Goal: Task Accomplishment & Management: Manage account settings

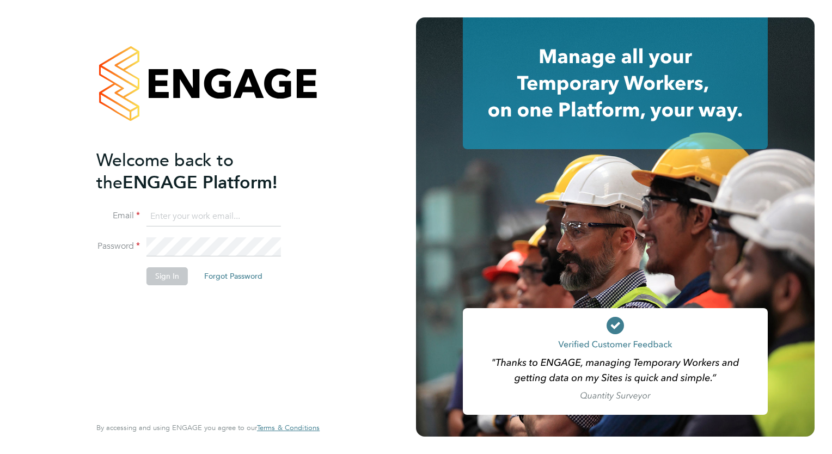
type input "[EMAIL_ADDRESS][DOMAIN_NAME]"
click at [155, 276] on button "Sign In" at bounding box center [166, 275] width 41 height 17
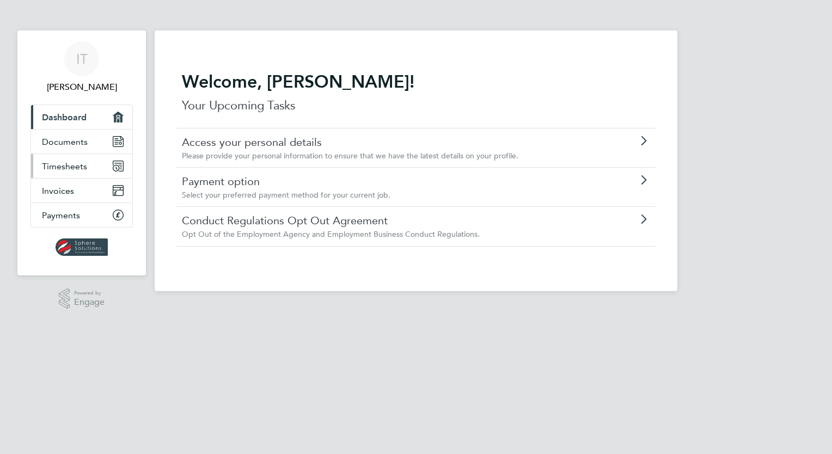
click at [41, 162] on link "Timesheets" at bounding box center [81, 166] width 101 height 24
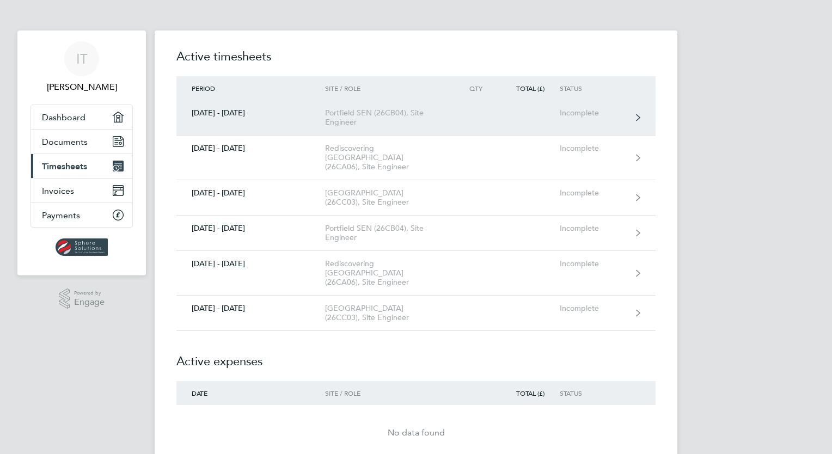
click at [593, 113] on div "Incomplete" at bounding box center [593, 112] width 67 height 9
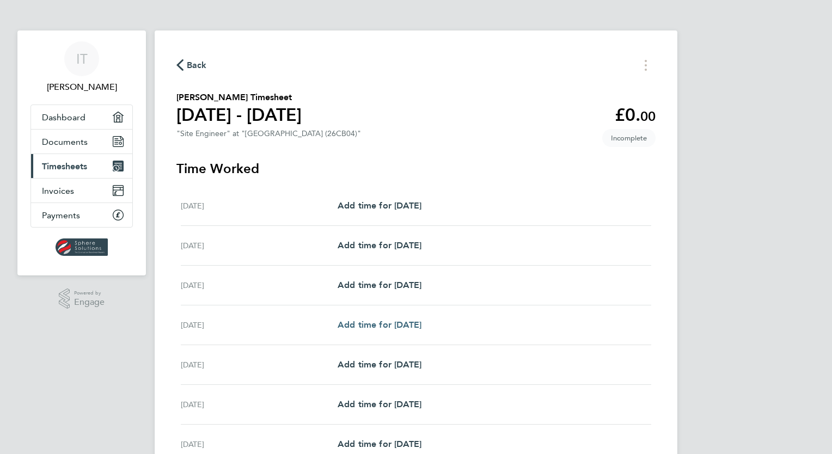
click at [371, 328] on span "Add time for [DATE]" at bounding box center [380, 325] width 84 height 10
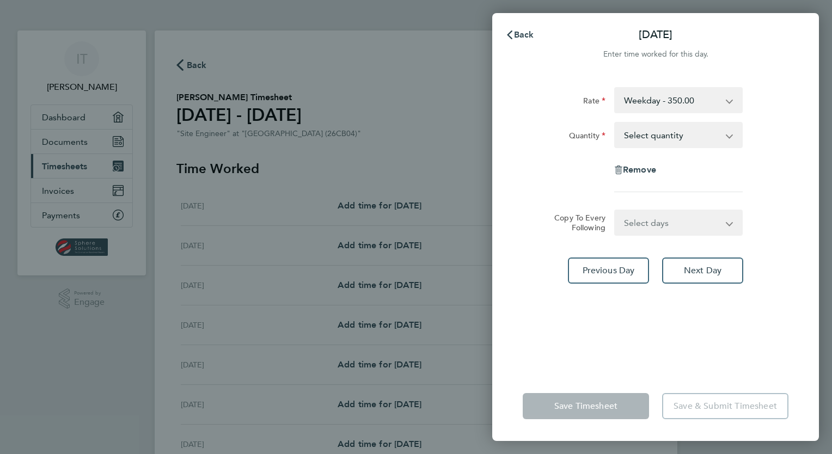
click at [695, 219] on select "Select days Day [DATE] [DATE] [DATE]" at bounding box center [672, 223] width 114 height 24
select select "DAY"
click at [615, 211] on select "Select days Day [DATE] [DATE] [DATE]" at bounding box center [672, 223] width 114 height 24
select select "[DATE]"
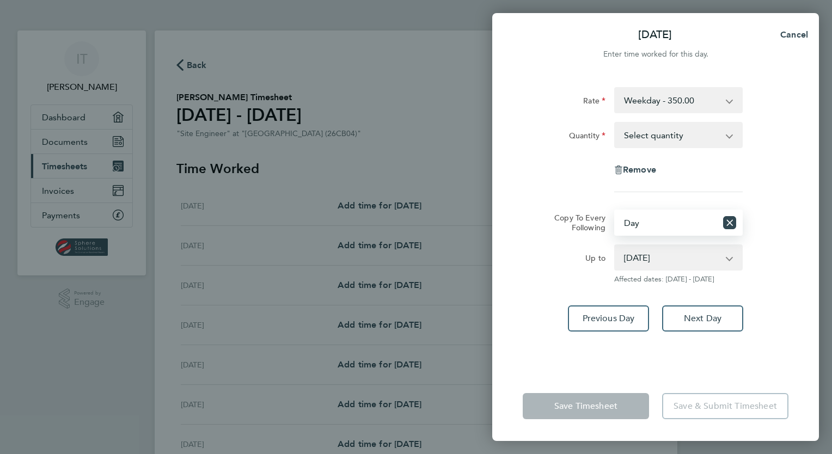
click at [679, 132] on select "Select quantity 0.5 1" at bounding box center [671, 135] width 113 height 24
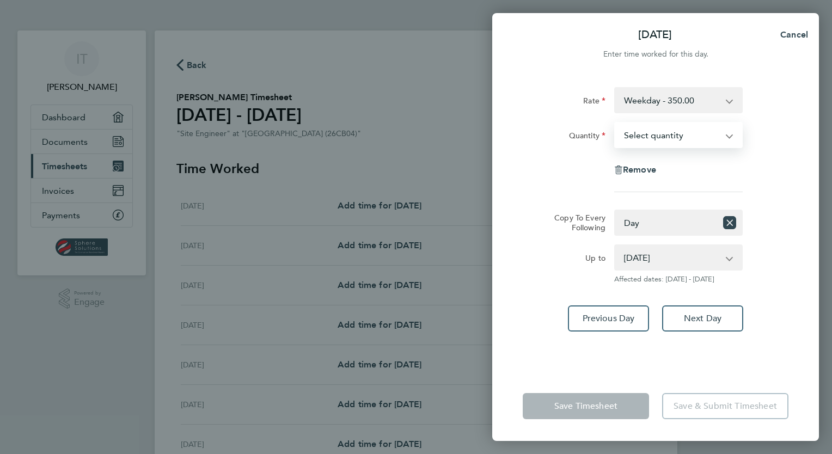
select select "1"
click at [615, 123] on select "Select quantity 0.5 1" at bounding box center [671, 135] width 113 height 24
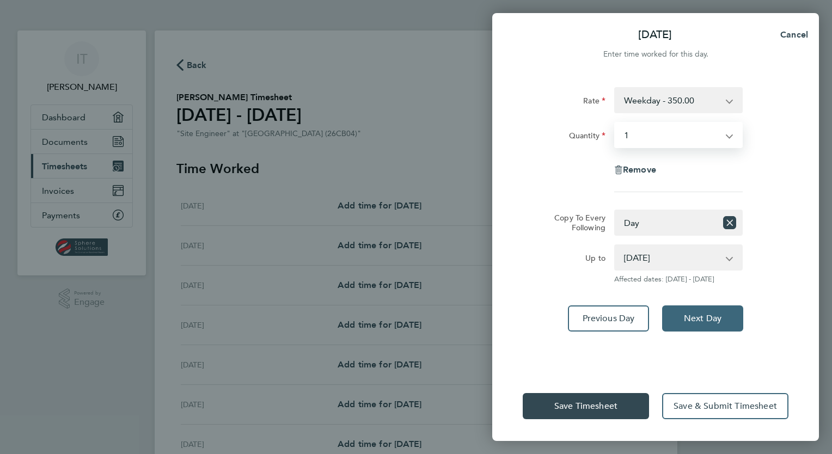
click at [700, 316] on span "Next Day" at bounding box center [703, 318] width 38 height 11
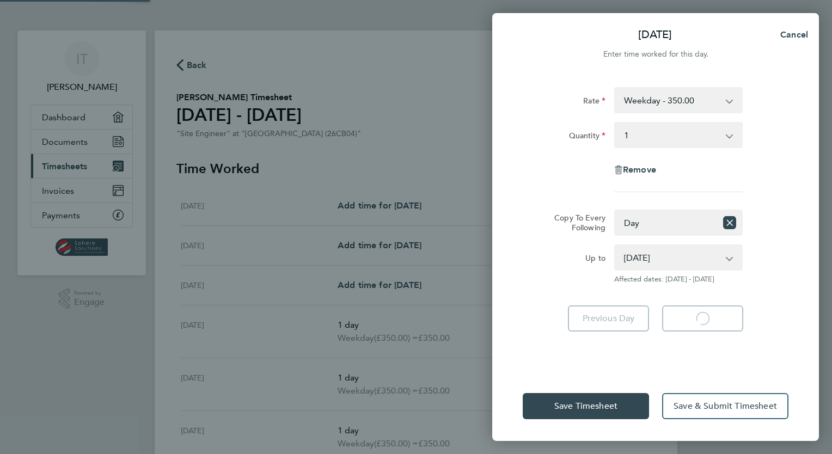
select select "1"
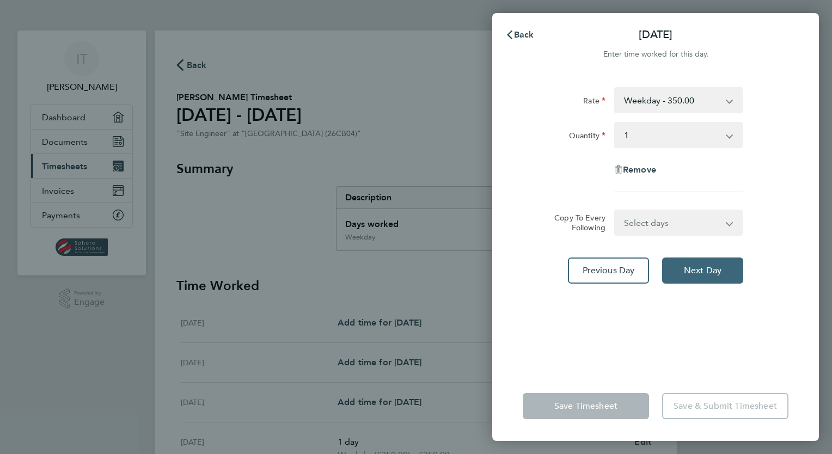
click at [696, 275] on span "Next Day" at bounding box center [703, 270] width 38 height 11
select select "1"
click at [696, 274] on span "Next Day" at bounding box center [703, 270] width 38 height 11
select select "1"
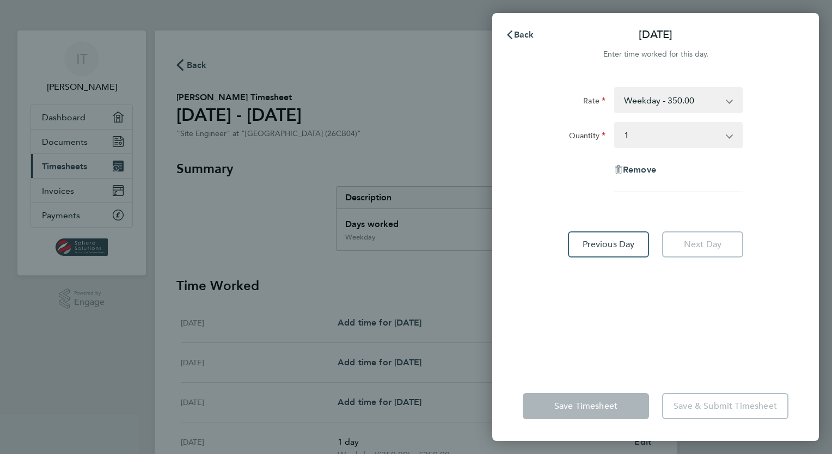
click at [732, 134] on app-icon-cross-button at bounding box center [735, 135] width 13 height 24
click at [726, 135] on select "Select quantity 0.5 1" at bounding box center [671, 135] width 113 height 24
click at [615, 123] on select "Select quantity 0.5 1" at bounding box center [671, 135] width 113 height 24
click at [454, 274] on div "Back [DATE] Enter time worked for this day. Rate Weekday - 350.00 Quantity Sele…" at bounding box center [416, 227] width 832 height 454
click at [516, 34] on span "Back" at bounding box center [524, 34] width 20 height 10
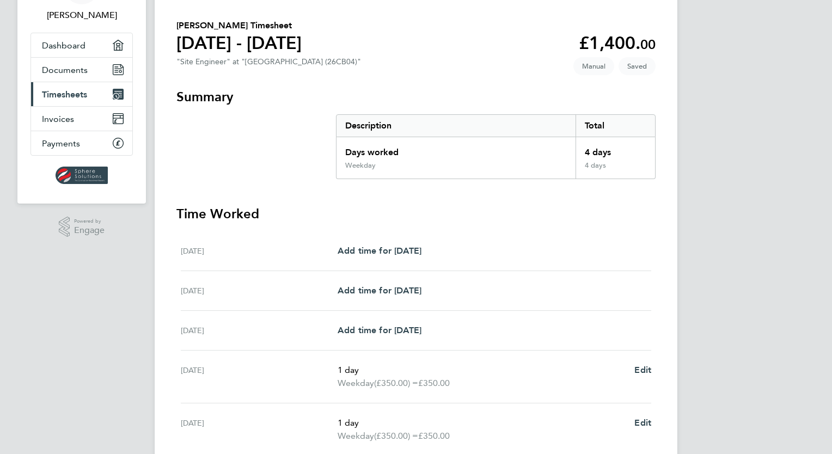
scroll to position [272, 0]
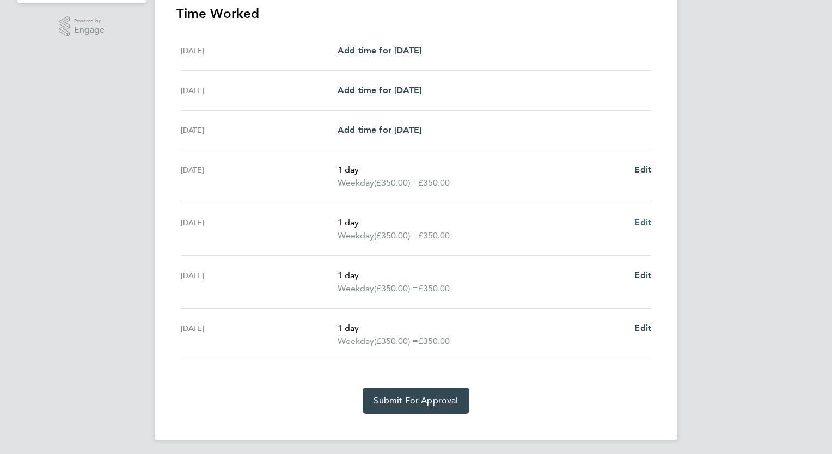
click at [644, 223] on span "Edit" at bounding box center [642, 222] width 17 height 10
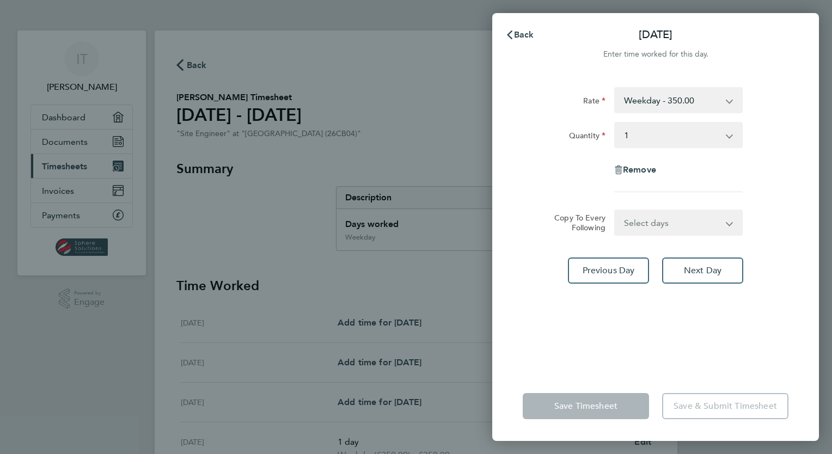
click at [673, 132] on select "Select quantity 0.5 1" at bounding box center [671, 135] width 113 height 24
select select "null"
click at [615, 123] on select "Select quantity 0.5 1" at bounding box center [671, 135] width 113 height 24
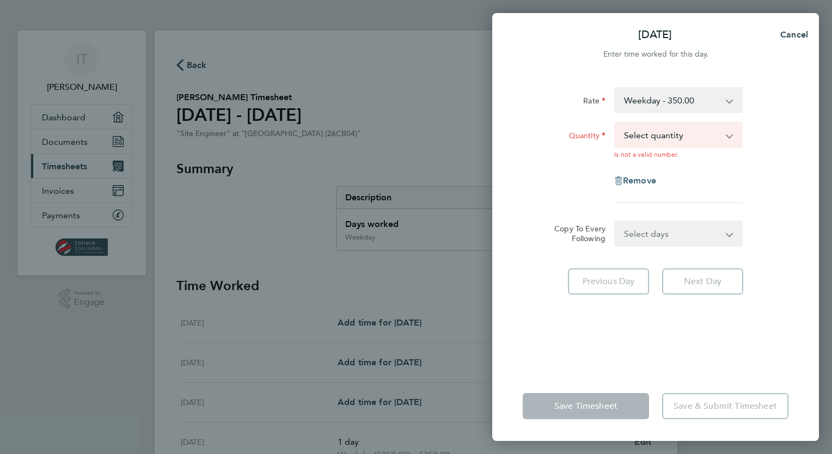
click at [630, 170] on div "Remove" at bounding box center [655, 181] width 91 height 26
click at [644, 181] on span "Remove" at bounding box center [639, 180] width 33 height 10
select select "null"
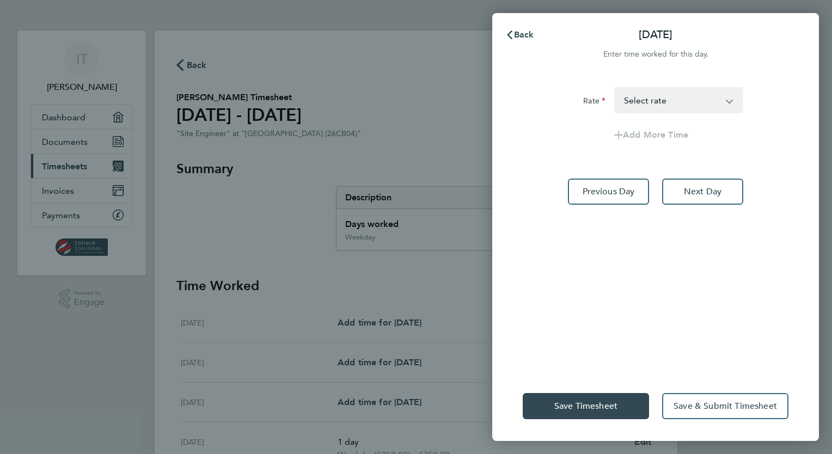
click at [388, 282] on div "Back [DATE] Enter time worked for this day. Rate Weekday - 350.00 Select rate A…" at bounding box center [416, 227] width 832 height 454
click at [708, 192] on span "Next Day" at bounding box center [703, 191] width 38 height 11
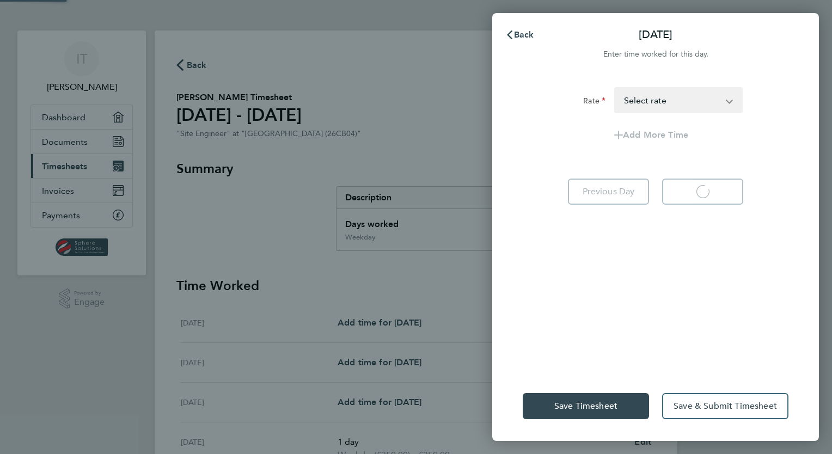
select select "1"
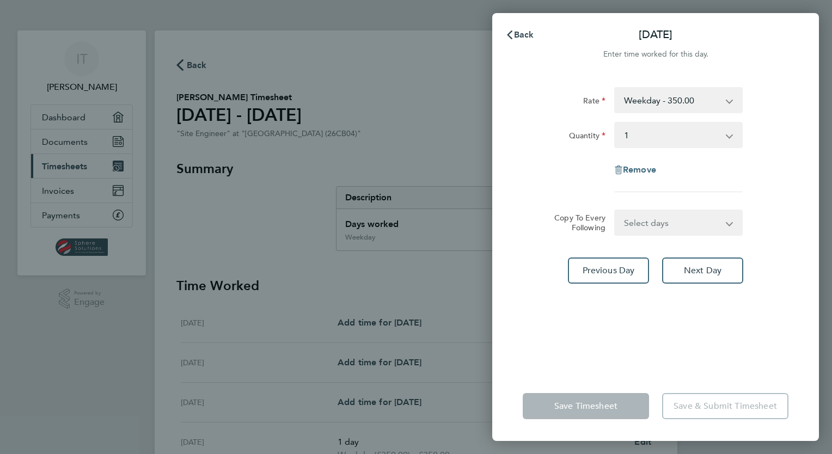
click at [636, 168] on span "Remove" at bounding box center [639, 169] width 33 height 10
select select "null"
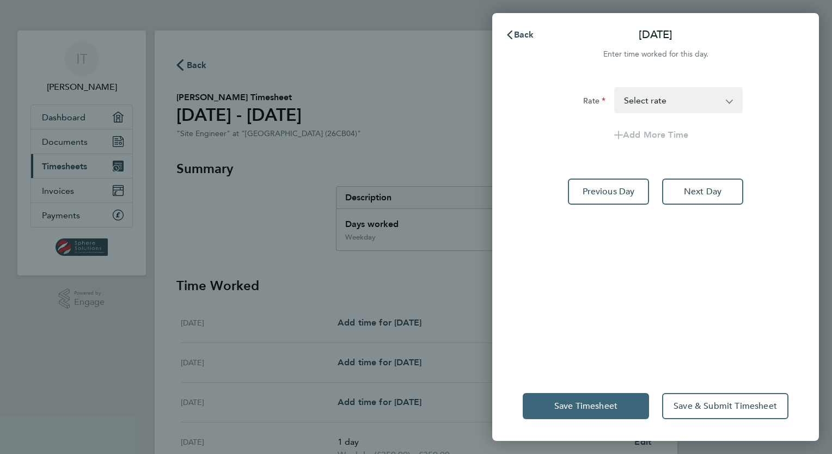
click at [596, 406] on span "Save Timesheet" at bounding box center [585, 406] width 63 height 11
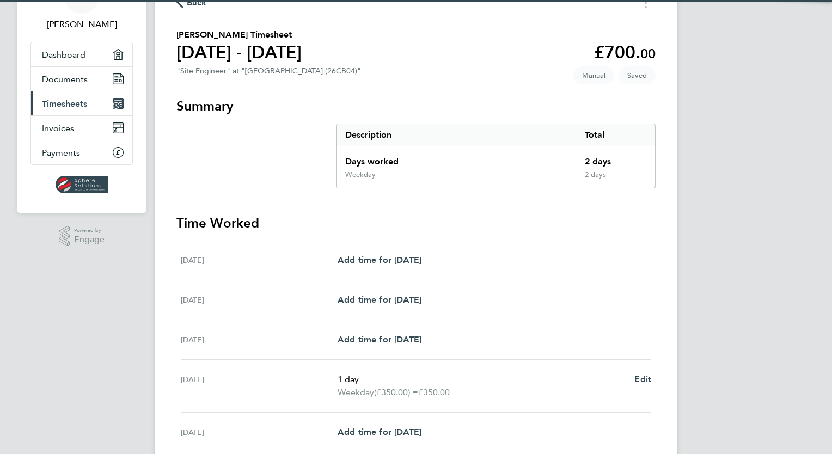
scroll to position [248, 0]
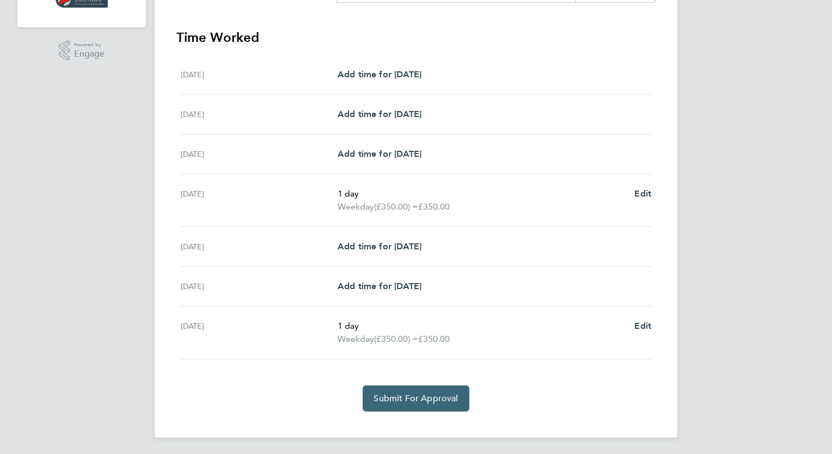
click at [414, 399] on span "Submit For Approval" at bounding box center [416, 398] width 84 height 11
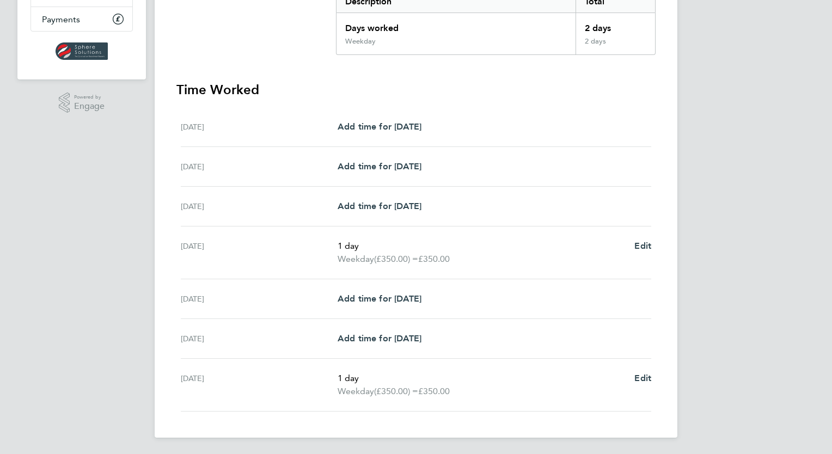
scroll to position [0, 0]
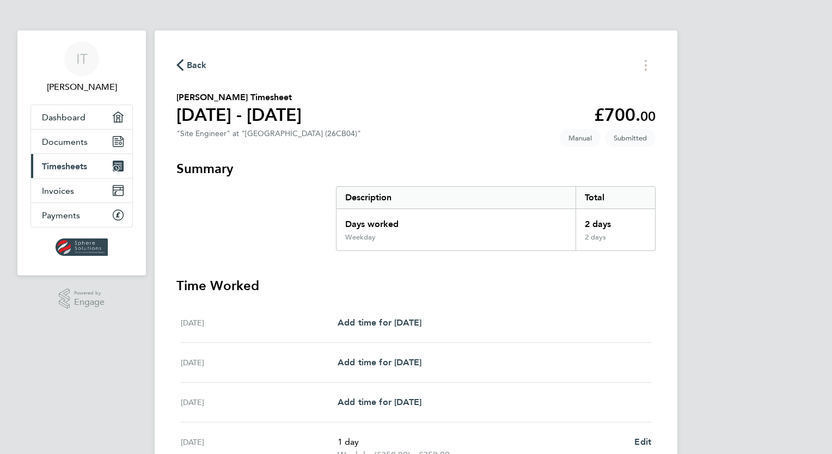
click at [52, 163] on span "Timesheets" at bounding box center [64, 166] width 45 height 10
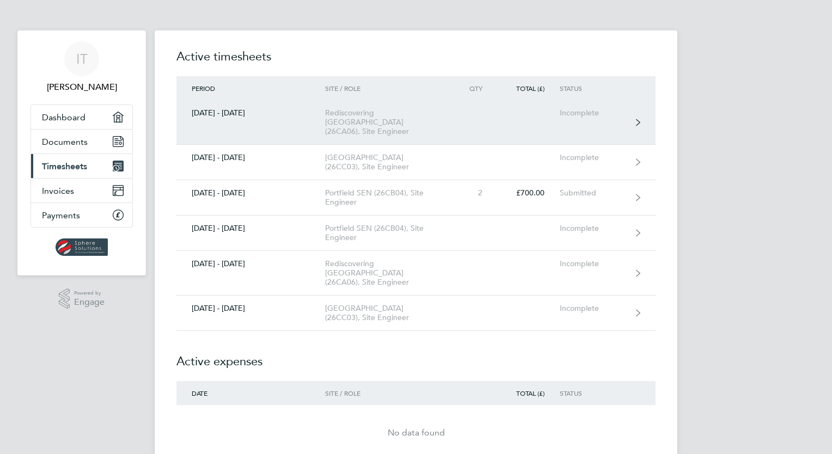
click at [637, 119] on icon at bounding box center [638, 123] width 4 height 8
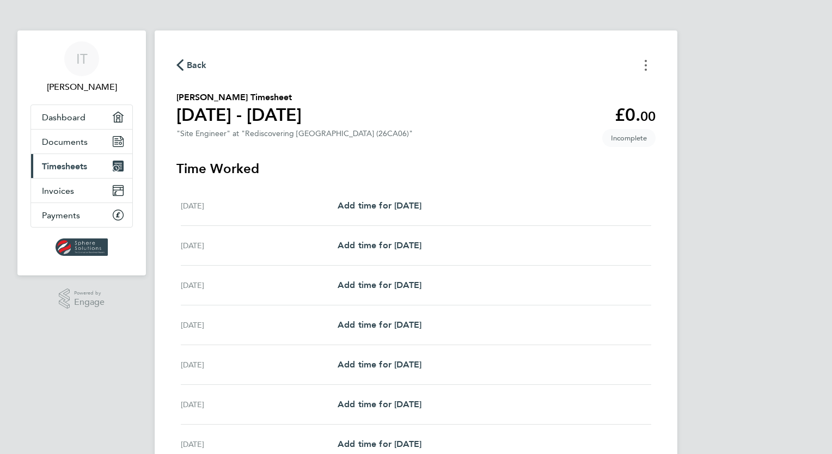
click at [645, 64] on icon "Timesheets Menu" at bounding box center [646, 65] width 2 height 11
click at [536, 89] on button "Mark as absent" at bounding box center [590, 89] width 131 height 22
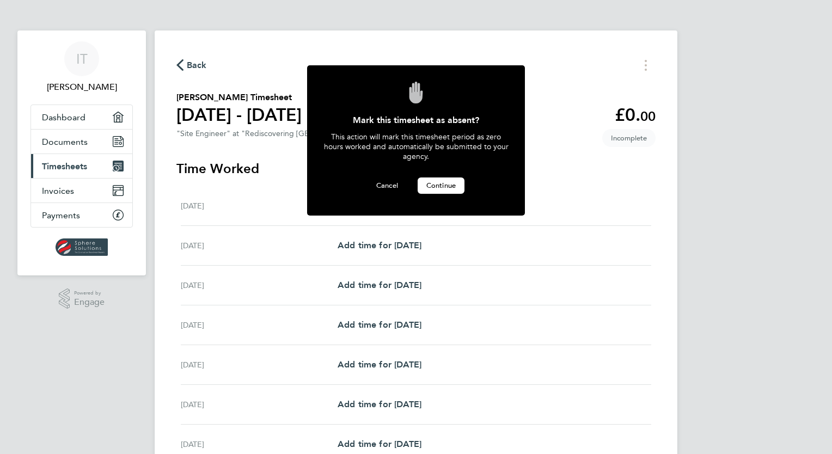
click at [432, 183] on span "Continue" at bounding box center [440, 185] width 29 height 9
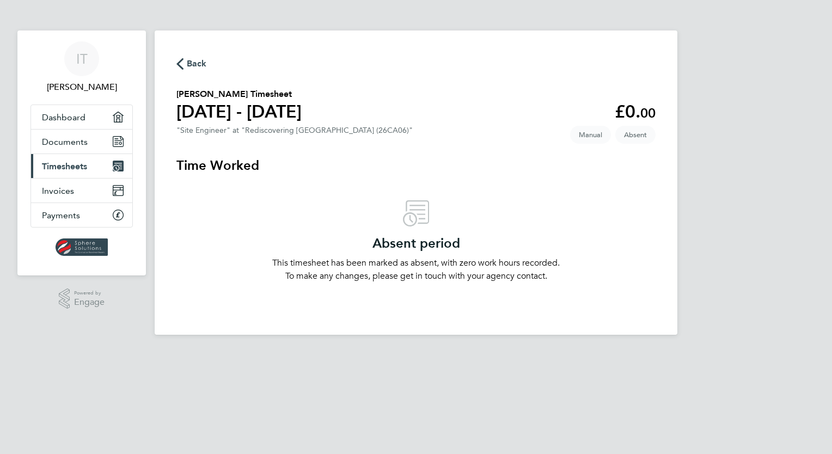
click at [193, 63] on span "Back" at bounding box center [197, 63] width 20 height 13
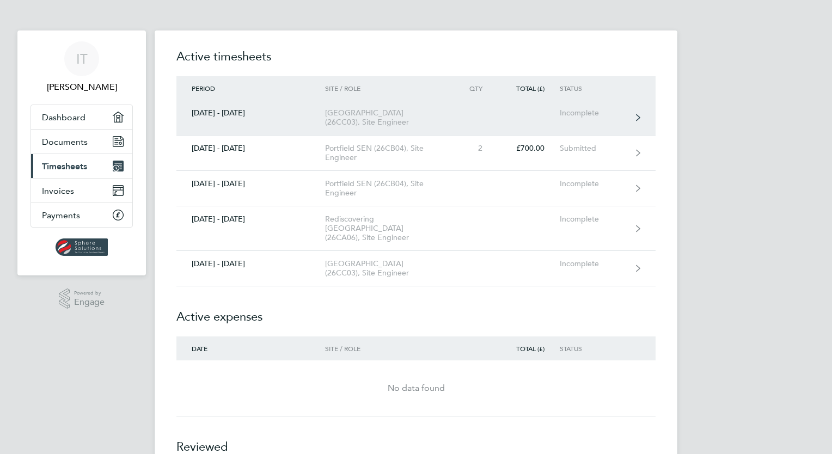
click at [595, 113] on div "Incomplete" at bounding box center [593, 112] width 67 height 9
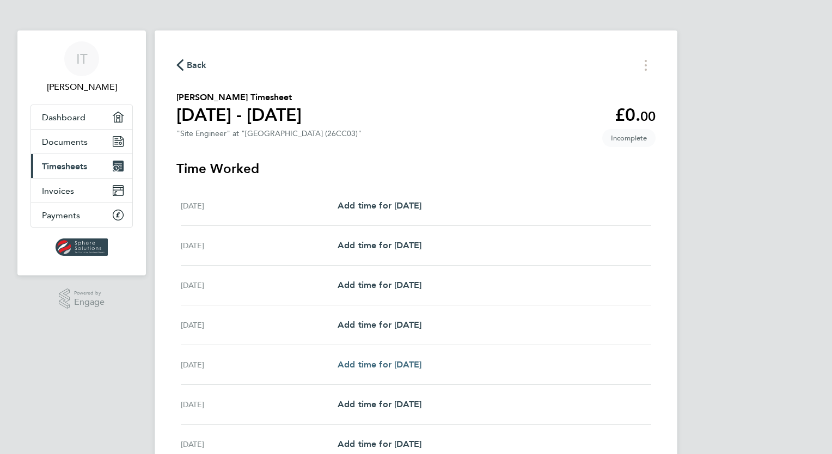
click at [409, 368] on span "Add time for [DATE]" at bounding box center [380, 364] width 84 height 10
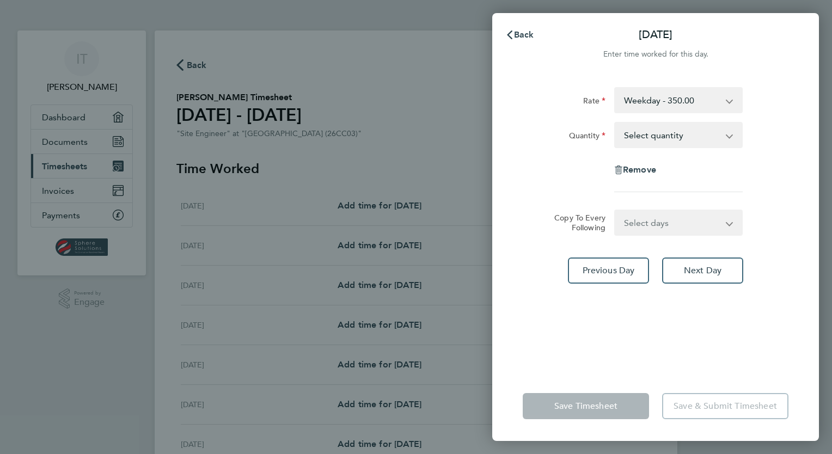
click at [665, 137] on select "Select quantity 0.5 1" at bounding box center [671, 135] width 113 height 24
select select "1"
click at [615, 123] on select "Select quantity 0.5 1" at bounding box center [671, 135] width 113 height 24
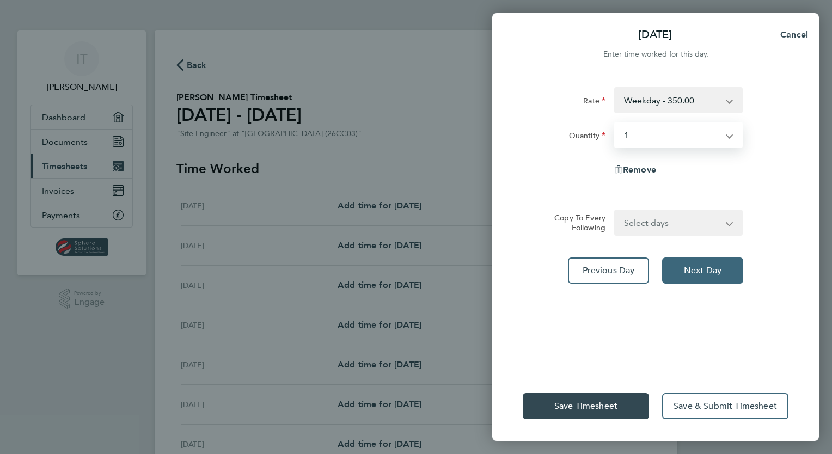
click at [695, 269] on span "Next Day" at bounding box center [703, 270] width 38 height 11
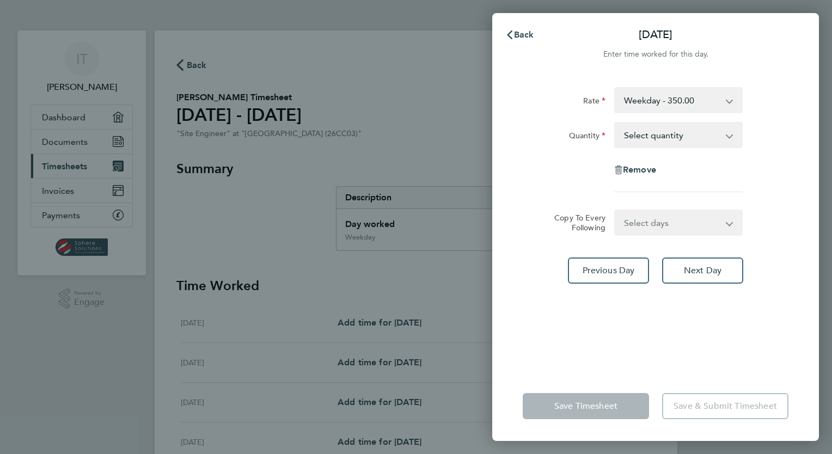
click at [668, 138] on select "Select quantity 0.5 1" at bounding box center [671, 135] width 113 height 24
select select "1"
click at [615, 123] on select "Select quantity 0.5 1" at bounding box center [671, 135] width 113 height 24
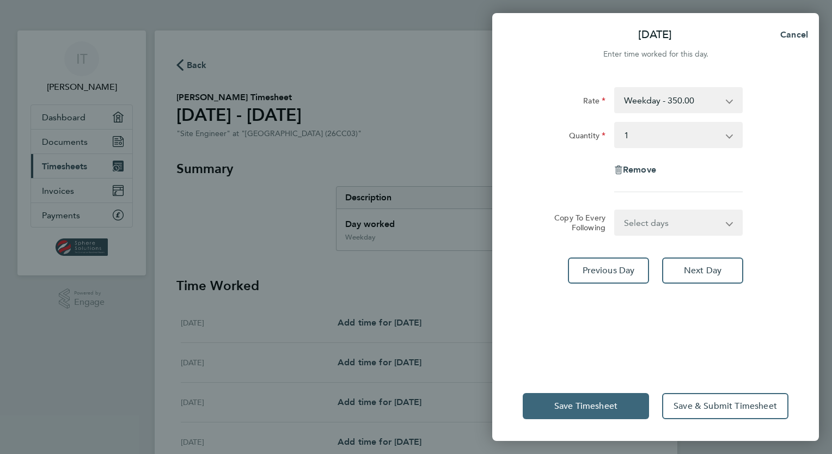
click at [580, 405] on span "Save Timesheet" at bounding box center [585, 406] width 63 height 11
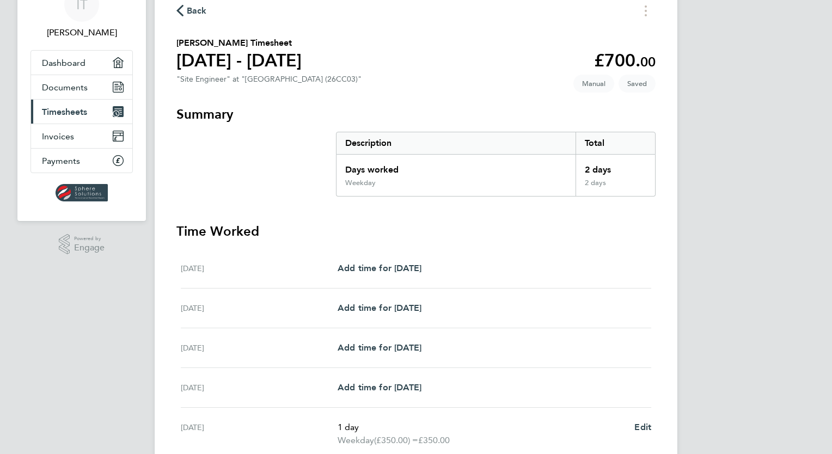
scroll to position [248, 0]
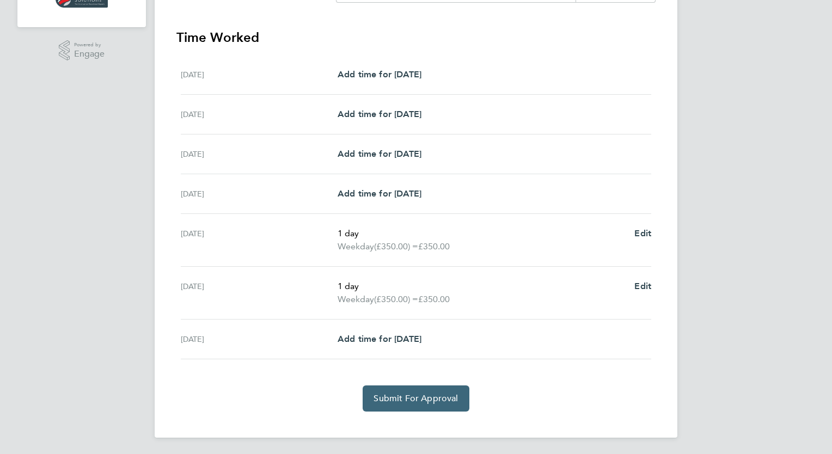
click at [413, 397] on span "Submit For Approval" at bounding box center [416, 398] width 84 height 11
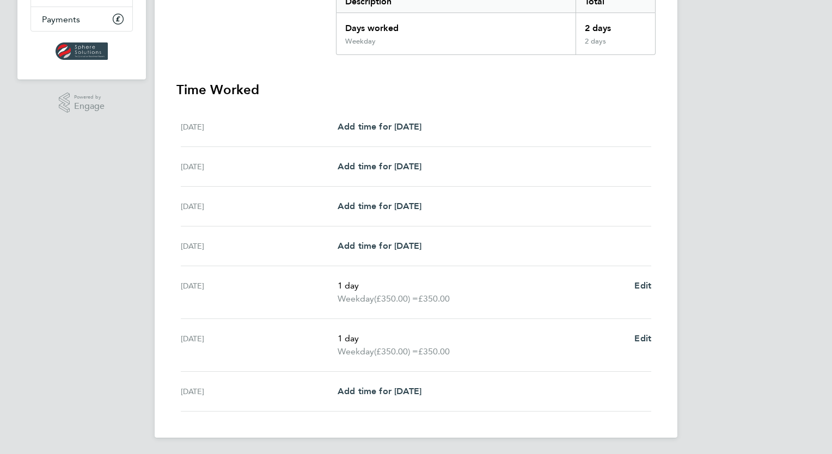
scroll to position [0, 0]
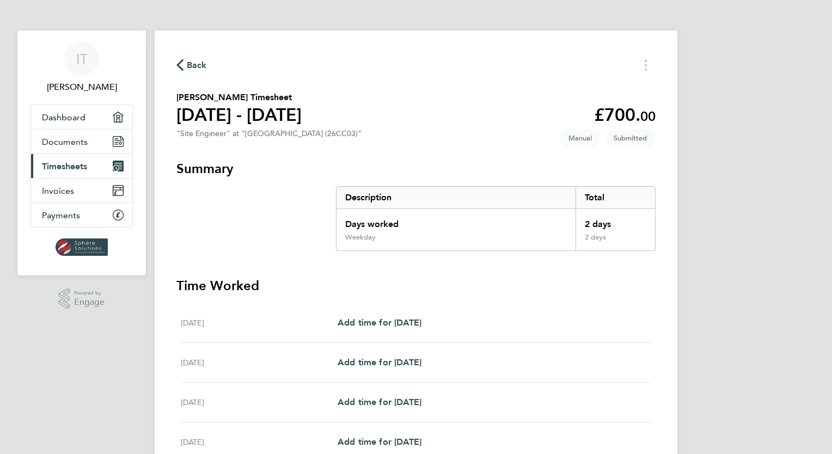
click at [64, 164] on span "Timesheets" at bounding box center [64, 166] width 45 height 10
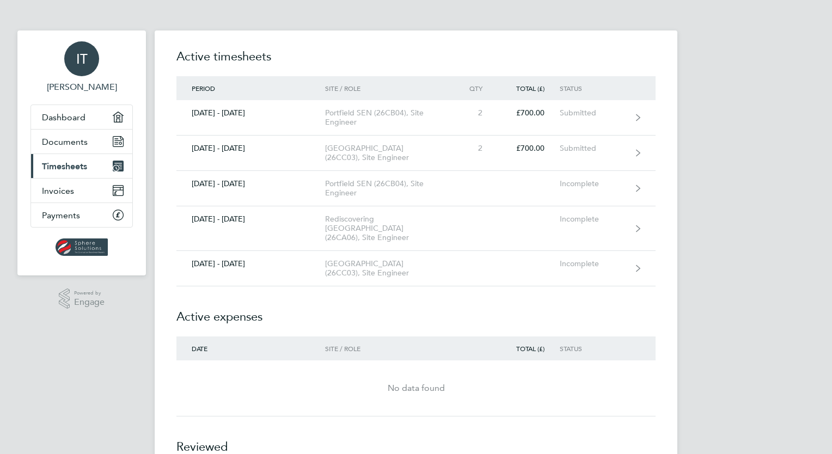
click at [83, 58] on span "IT" at bounding box center [81, 59] width 11 height 14
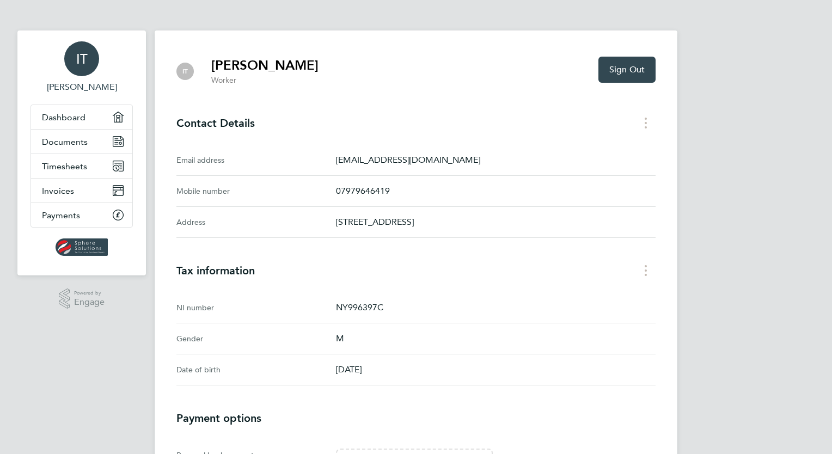
click at [78, 244] on img "Main navigation" at bounding box center [82, 246] width 53 height 17
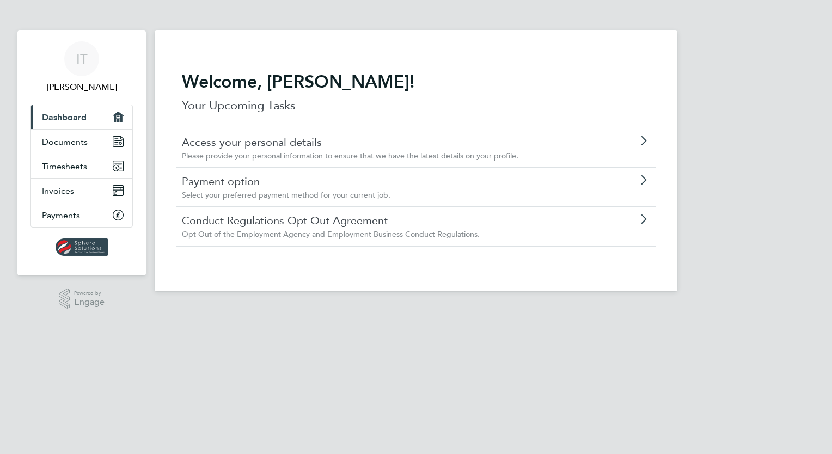
click at [250, 145] on link "Access your personal details" at bounding box center [385, 142] width 407 height 14
click at [83, 242] on img "Main navigation" at bounding box center [82, 246] width 53 height 17
click at [64, 193] on span "Invoices" at bounding box center [58, 191] width 32 height 10
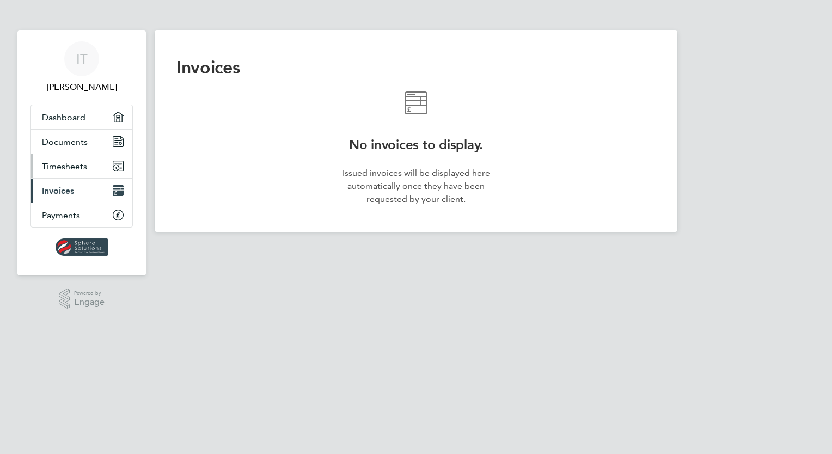
click at [64, 163] on span "Timesheets" at bounding box center [64, 166] width 45 height 10
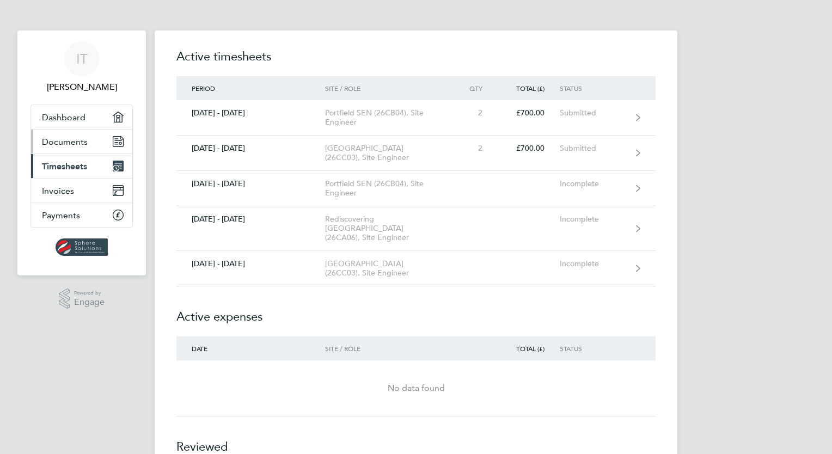
click at [65, 137] on span "Documents" at bounding box center [65, 142] width 46 height 10
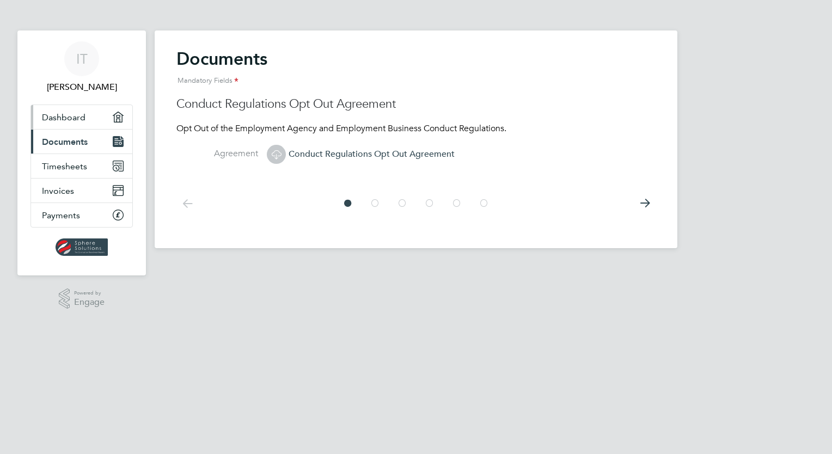
click at [68, 122] on link "Dashboard" at bounding box center [81, 117] width 101 height 24
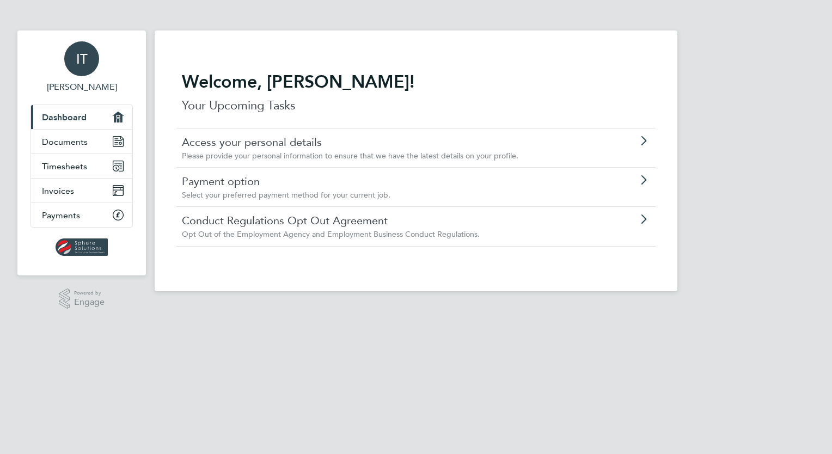
click at [76, 58] on span "IT" at bounding box center [81, 59] width 11 height 14
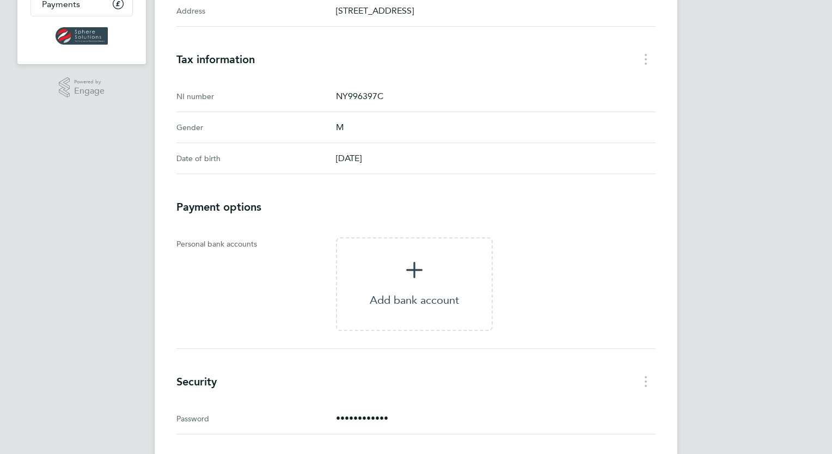
scroll to position [234, 0]
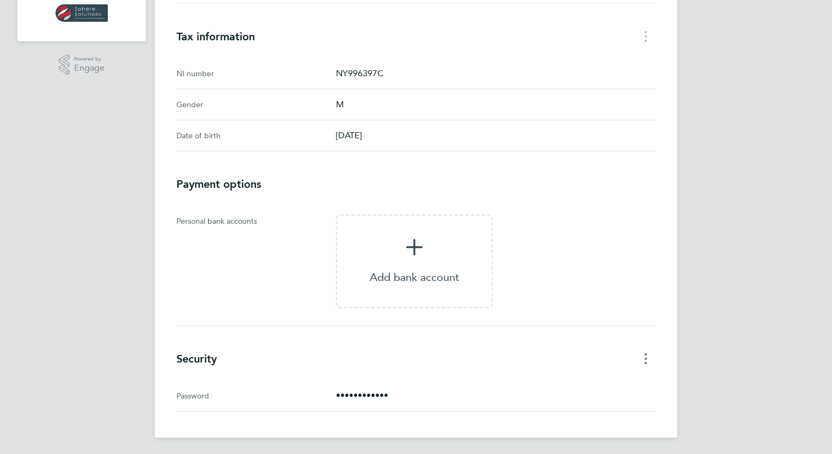
click at [646, 356] on icon "Security menu" at bounding box center [646, 358] width 2 height 11
click at [570, 380] on link "Edit password" at bounding box center [590, 383] width 131 height 22
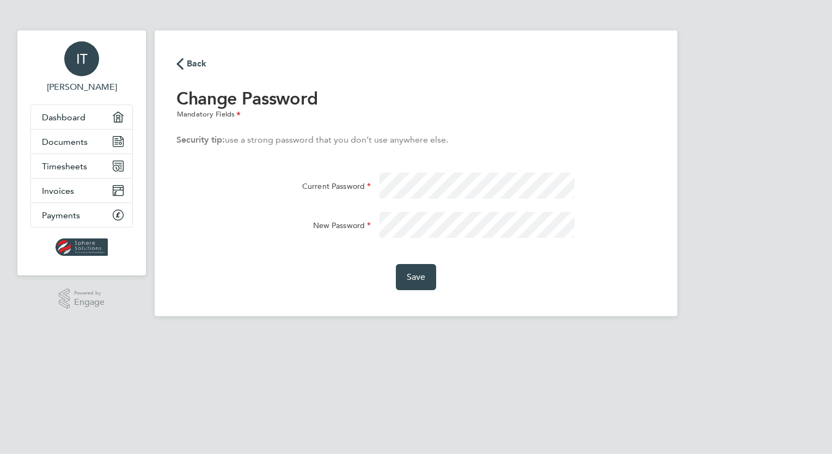
click at [296, 237] on div "New Password" at bounding box center [416, 231] width 488 height 39
click at [421, 276] on span "Save" at bounding box center [416, 277] width 19 height 11
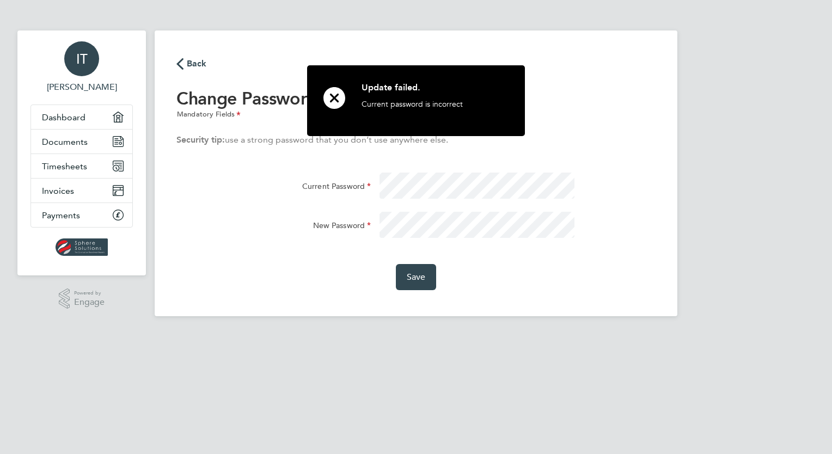
click at [329, 89] on icon at bounding box center [334, 98] width 22 height 22
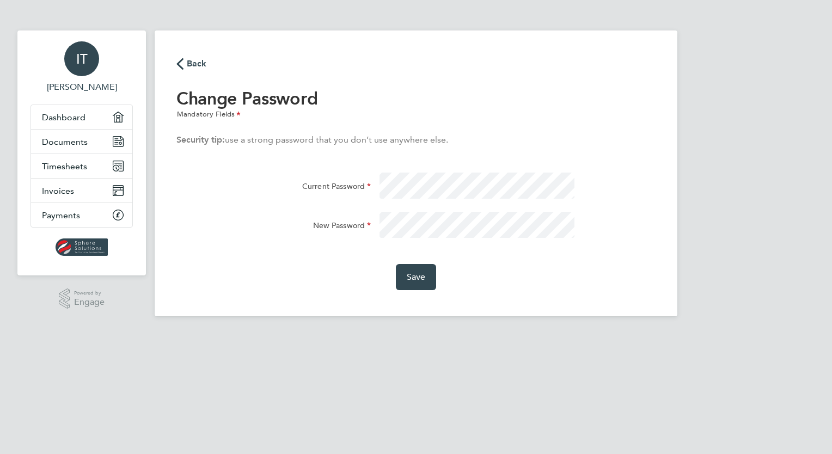
click at [335, 98] on icon at bounding box center [334, 98] width 22 height 22
click at [417, 286] on button "Save" at bounding box center [416, 277] width 41 height 26
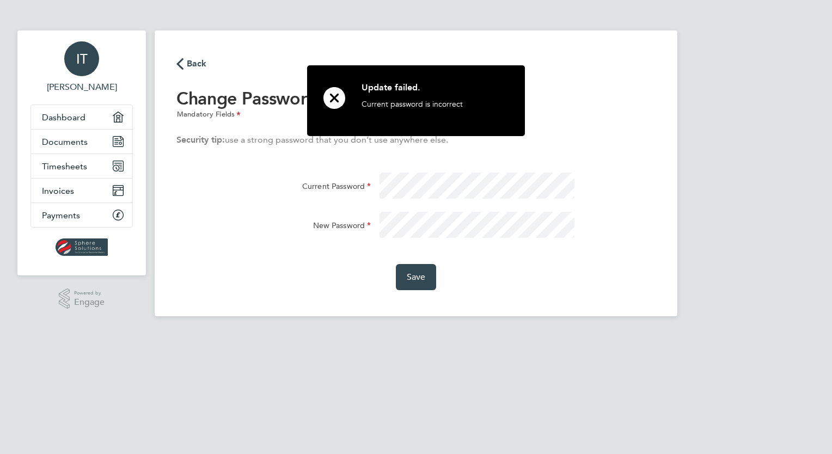
click at [338, 93] on icon at bounding box center [334, 98] width 22 height 22
click at [338, 95] on icon at bounding box center [334, 98] width 22 height 22
click at [334, 92] on icon at bounding box center [334, 98] width 22 height 22
click at [334, 96] on icon at bounding box center [334, 98] width 22 height 22
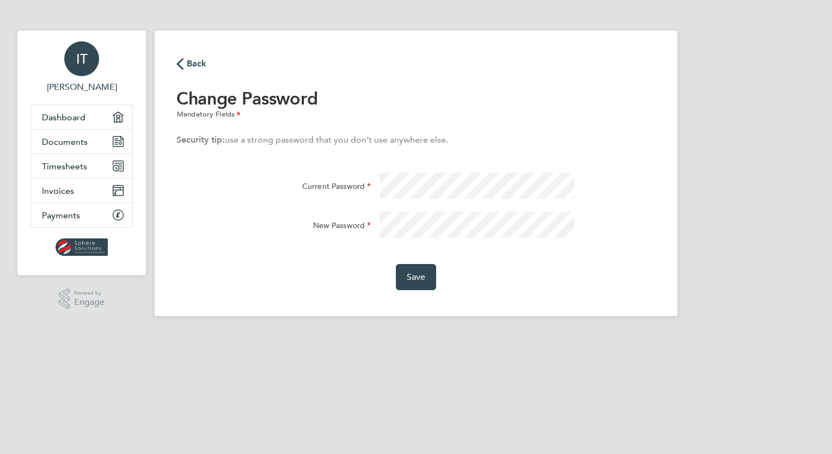
click at [76, 52] on span "IT" at bounding box center [81, 59] width 11 height 14
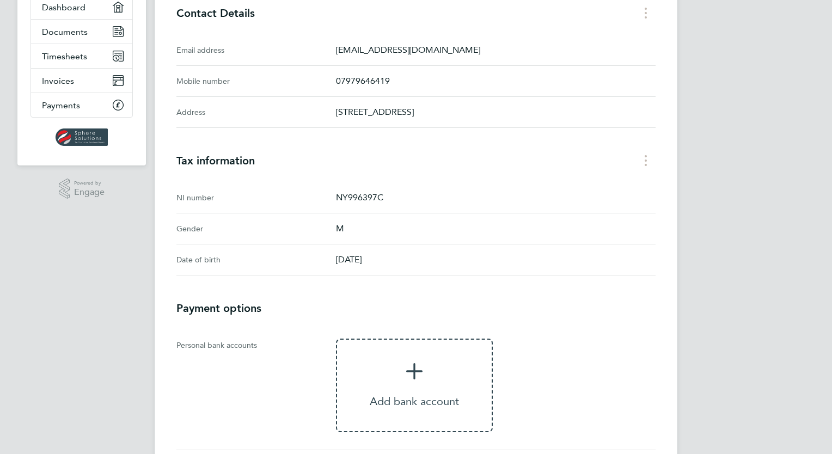
scroll to position [234, 0]
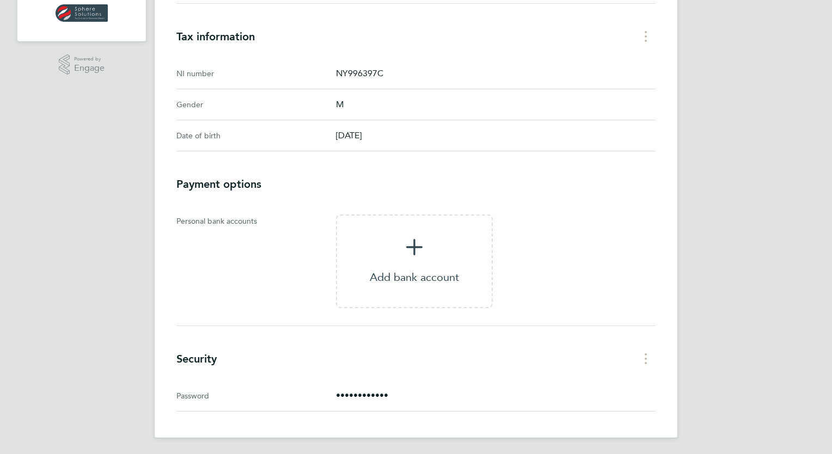
click at [351, 394] on p "••••••••••••" at bounding box center [496, 395] width 320 height 13
click at [645, 353] on div "Security menu" at bounding box center [646, 358] width 2 height 11
click at [561, 383] on link "Edit password" at bounding box center [590, 383] width 131 height 22
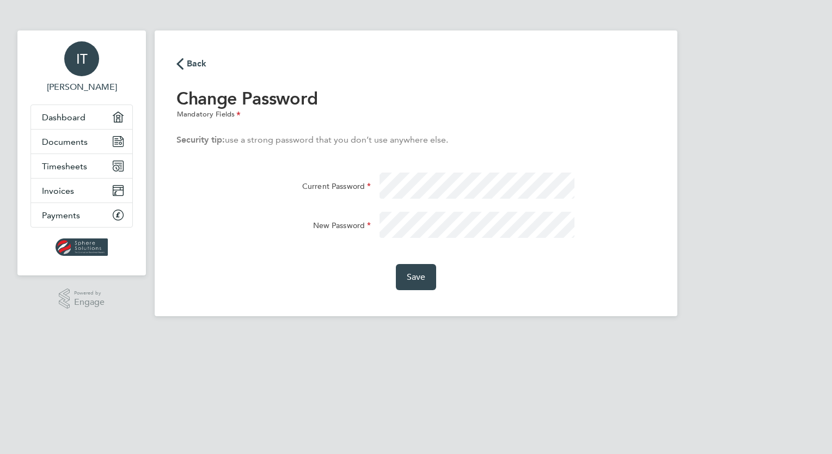
click at [341, 259] on div "Save" at bounding box center [416, 270] width 488 height 39
click at [421, 276] on span "Save" at bounding box center [416, 277] width 19 height 11
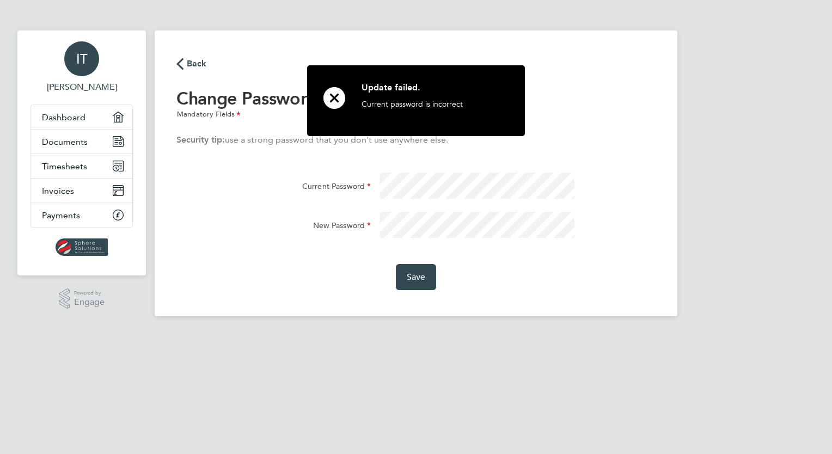
click at [325, 88] on icon at bounding box center [334, 98] width 22 height 22
click at [333, 93] on icon at bounding box center [334, 98] width 22 height 22
click at [335, 99] on icon at bounding box center [334, 98] width 22 height 22
click at [338, 100] on icon at bounding box center [334, 98] width 22 height 22
drag, startPoint x: 334, startPoint y: 94, endPoint x: 327, endPoint y: 91, distance: 8.1
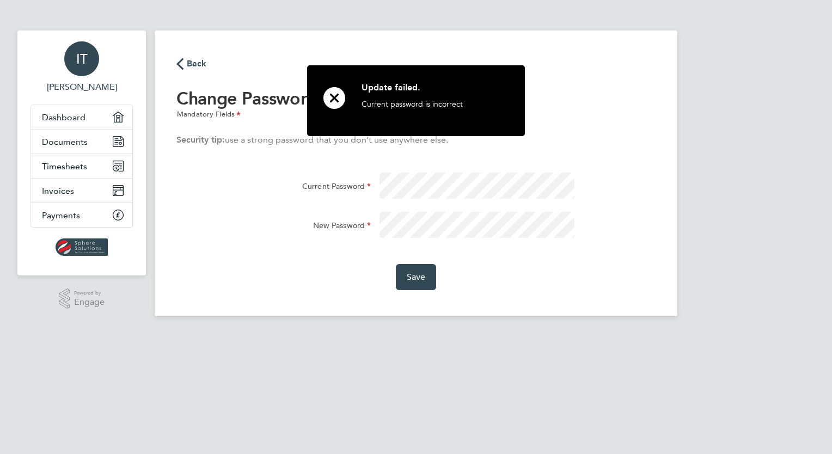
click at [334, 95] on icon at bounding box center [334, 98] width 22 height 22
drag, startPoint x: 325, startPoint y: 87, endPoint x: 323, endPoint y: 97, distance: 9.9
click at [325, 89] on icon at bounding box center [334, 98] width 22 height 22
click at [336, 97] on icon at bounding box center [334, 98] width 22 height 22
click at [83, 53] on span "IT" at bounding box center [81, 59] width 11 height 14
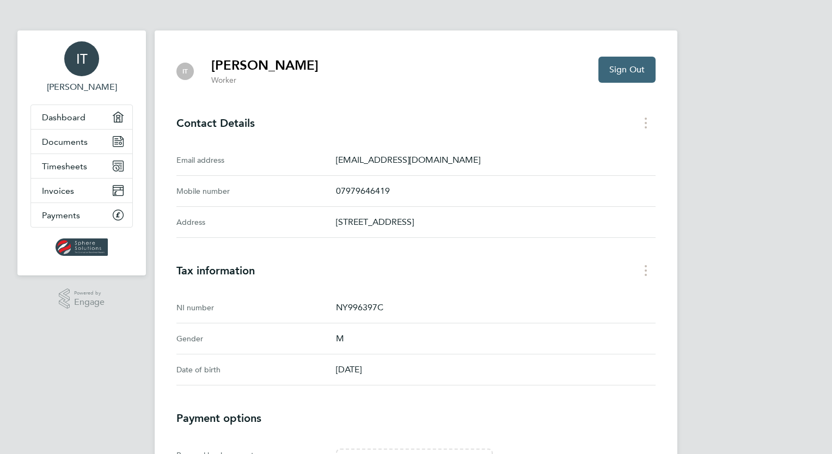
click at [614, 65] on span "Sign Out" at bounding box center [626, 69] width 35 height 11
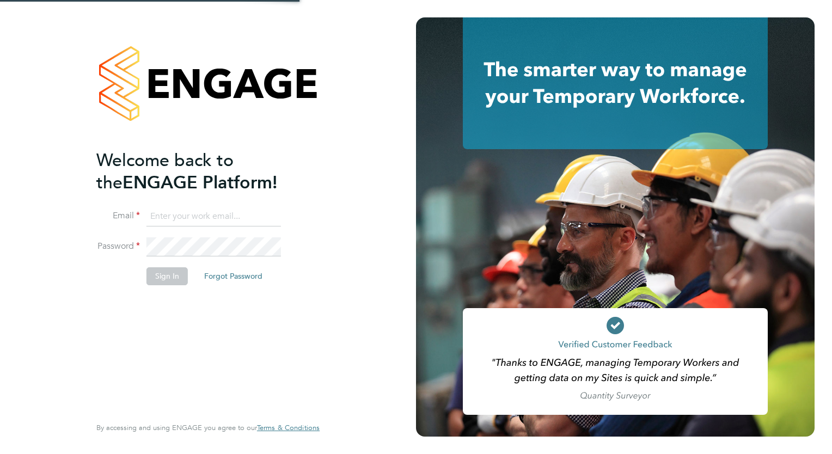
type input "[EMAIL_ADDRESS][DOMAIN_NAME]"
